Goal: Task Accomplishment & Management: Use online tool/utility

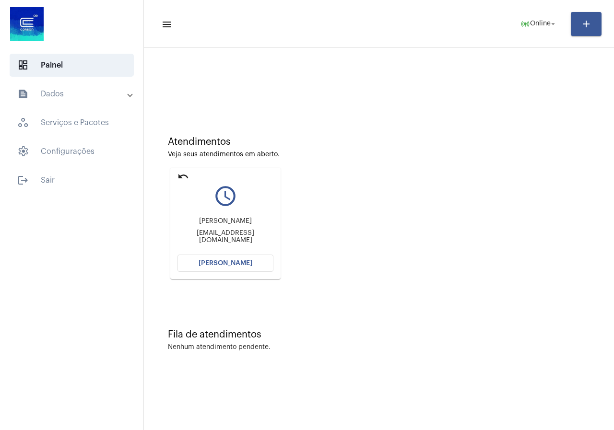
click at [207, 261] on span "[PERSON_NAME]" at bounding box center [225, 263] width 54 height 7
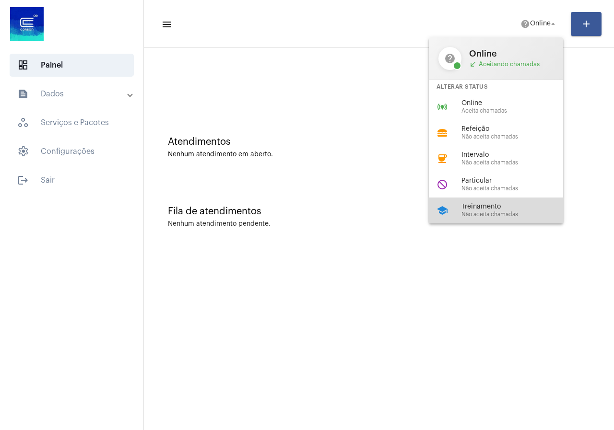
click at [463, 209] on span "Treinamento" at bounding box center [515, 206] width 109 height 7
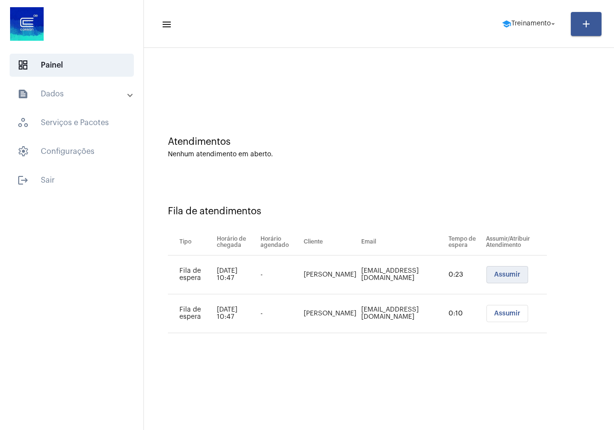
click at [502, 273] on span "Assumir" at bounding box center [507, 274] width 26 height 7
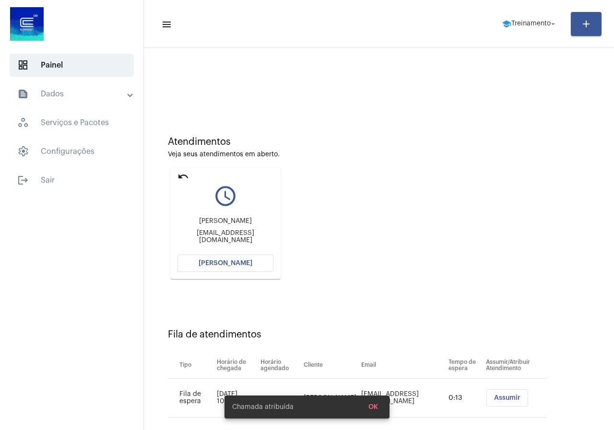
click at [221, 258] on button "[PERSON_NAME]" at bounding box center [225, 263] width 96 height 17
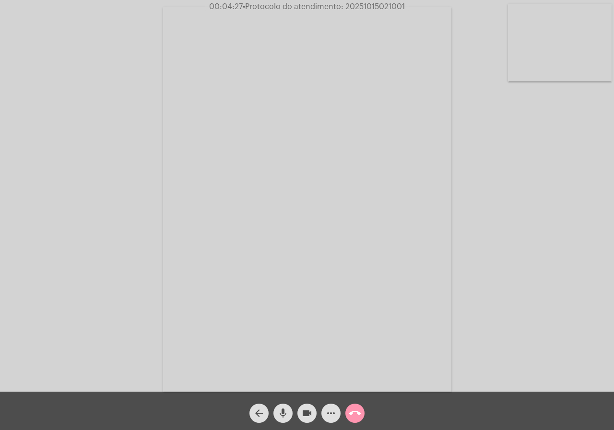
click at [333, 414] on mat-icon "more_horiz" at bounding box center [331, 414] width 12 height 12
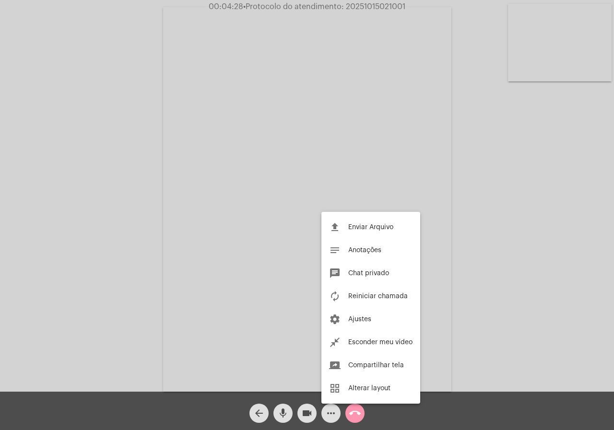
click at [146, 238] on div at bounding box center [307, 215] width 614 height 430
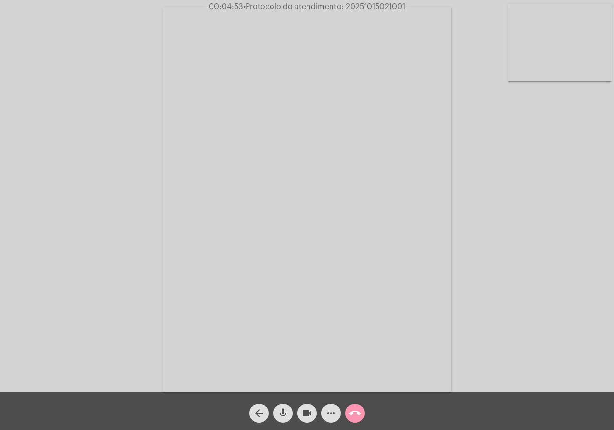
click at [326, 403] on div "more_horiz" at bounding box center [331, 411] width 24 height 24
click at [328, 411] on mat-icon "more_horiz" at bounding box center [331, 414] width 12 height 12
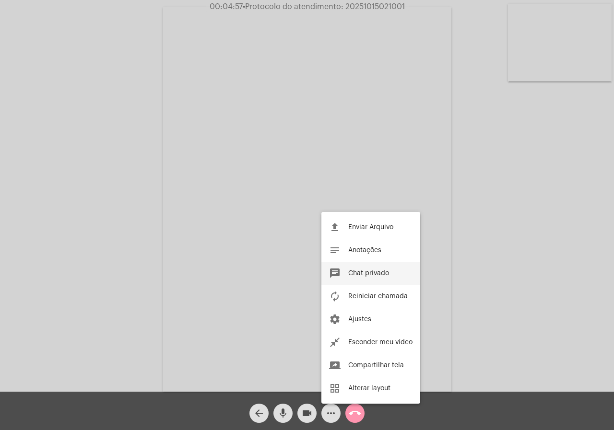
click at [375, 266] on button "chat Chat privado" at bounding box center [370, 273] width 99 height 23
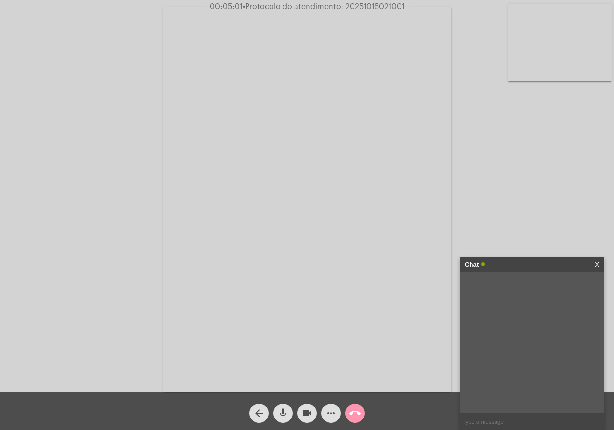
click at [321, 404] on button "more_horiz" at bounding box center [330, 413] width 19 height 19
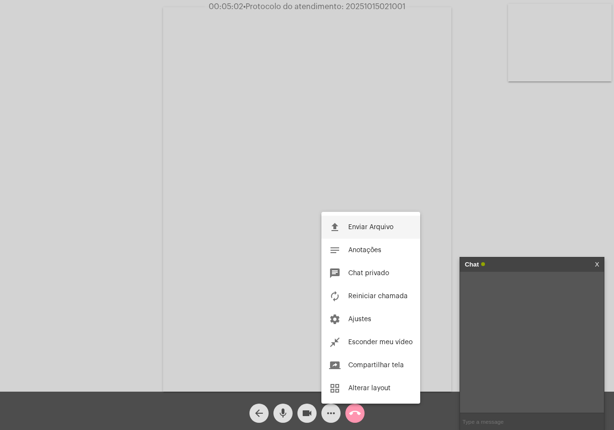
click at [511, 420] on div at bounding box center [307, 215] width 614 height 430
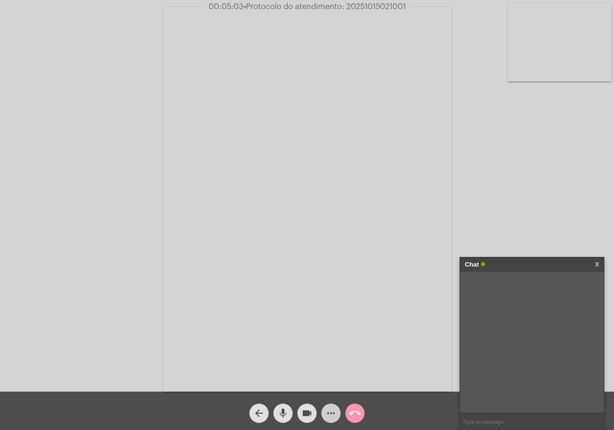
click at [511, 420] on input "text" at bounding box center [532, 421] width 144 height 17
type input "."
click at [390, 6] on span "• Protocolo do atendimento: 20251015021001" at bounding box center [323, 7] width 162 height 8
copy span "20251015021001"
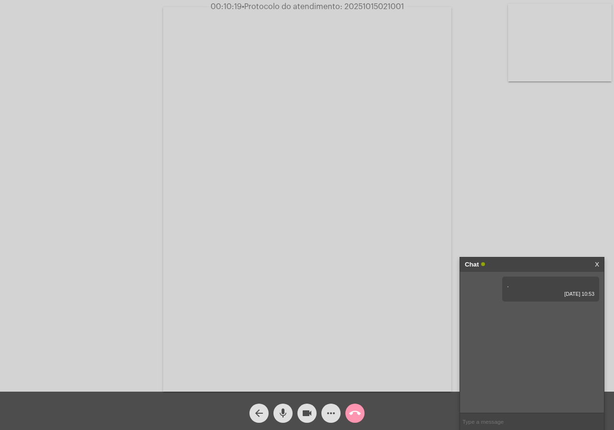
copy span "20251015021001"
click at [363, 408] on button "call_end" at bounding box center [354, 413] width 19 height 19
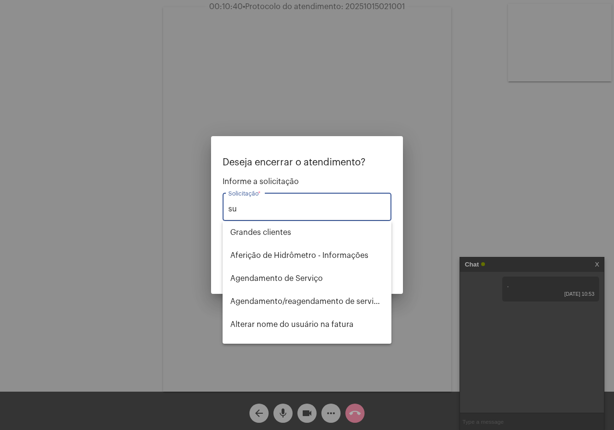
type input "s"
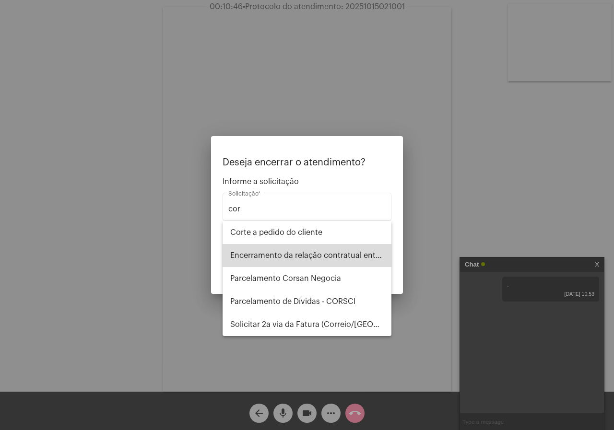
click at [315, 259] on span "Encerramento da relação contratual entre [PERSON_NAME] e o USUÁRIO" at bounding box center [306, 255] width 153 height 23
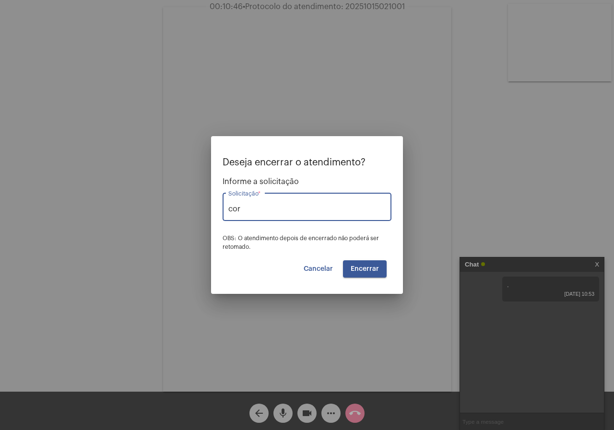
type input "Encerramento da relação contratual entre [PERSON_NAME] e o USUÁRIO"
click at [355, 262] on button "Encerrar" at bounding box center [365, 268] width 44 height 17
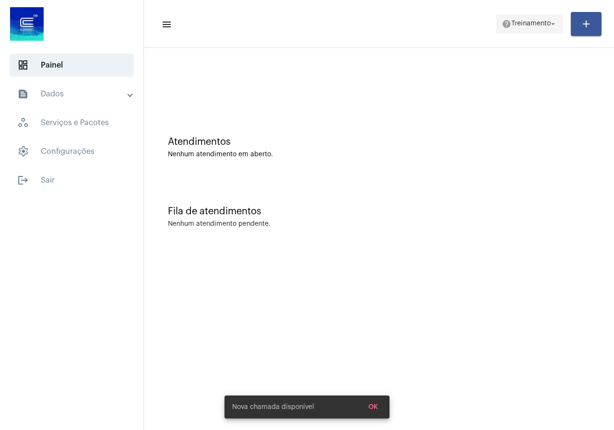
click at [537, 25] on span "Treinamento" at bounding box center [530, 24] width 39 height 7
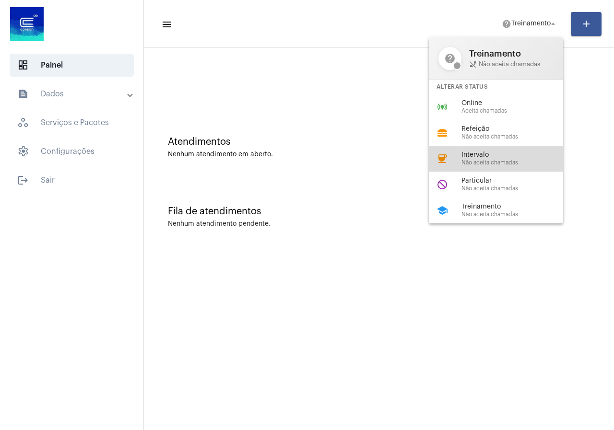
click at [482, 161] on span "Não aceita chamadas" at bounding box center [515, 163] width 109 height 6
